Goal: Task Accomplishment & Management: Manage account settings

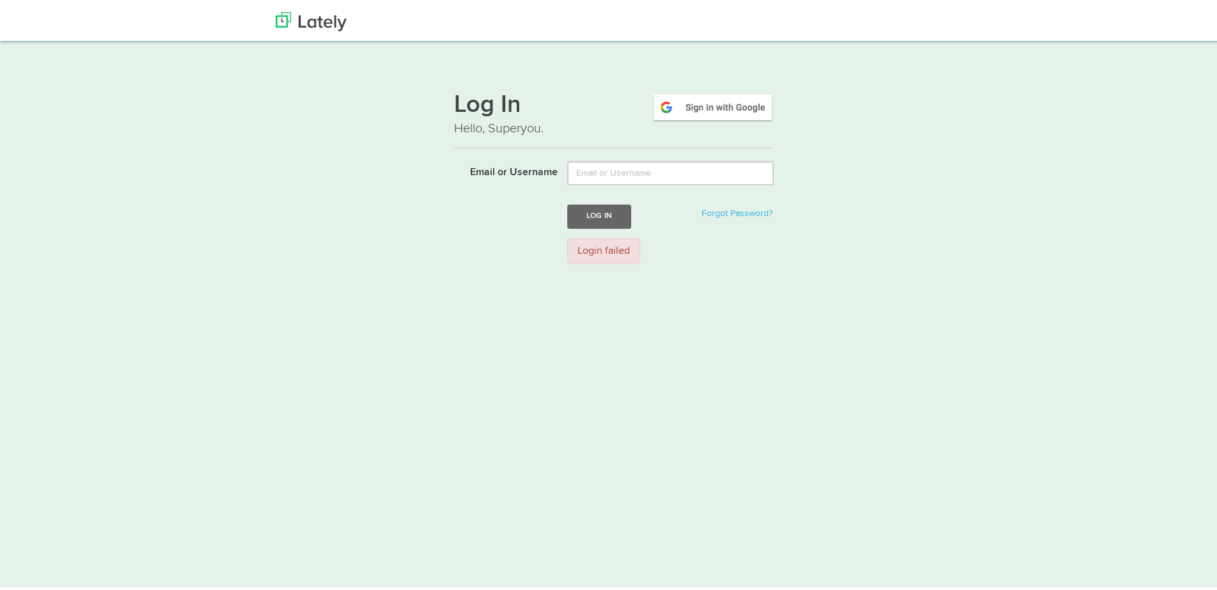
click at [607, 170] on input "Email or Username" at bounding box center [670, 171] width 206 height 24
type input "89graphics@gmail.com"
click at [603, 219] on button "Log In" at bounding box center [599, 214] width 64 height 24
click at [712, 104] on img at bounding box center [712, 104] width 122 height 29
click at [704, 105] on img at bounding box center [712, 104] width 122 height 29
